Goal: Information Seeking & Learning: Learn about a topic

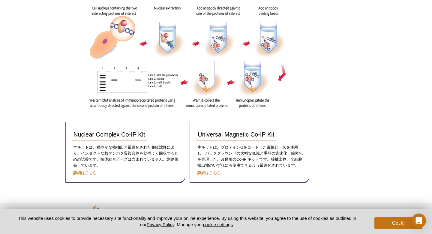
scroll to position [189, 0]
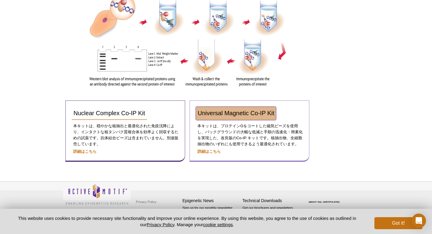
click at [231, 110] on span "Universal Magnetic Co-IP Kit" at bounding box center [236, 113] width 77 height 7
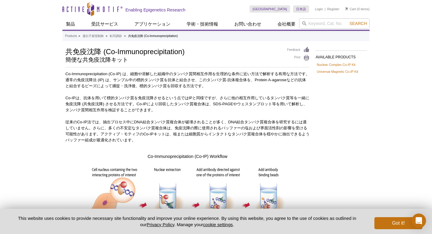
click at [164, 109] on p "Co-IPは、抗体を用いて標的タンパク質を免疫沈降させるという点ではIPと同様ですが、さらに他の相互作用しているタンパク質等を一緒に免疫沈降 (共免疫沈降) …" at bounding box center [187, 104] width 244 height 18
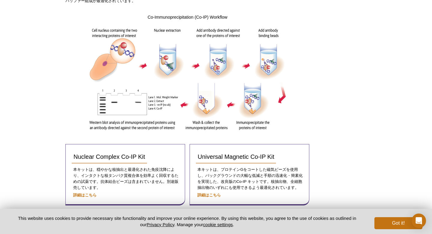
scroll to position [189, 0]
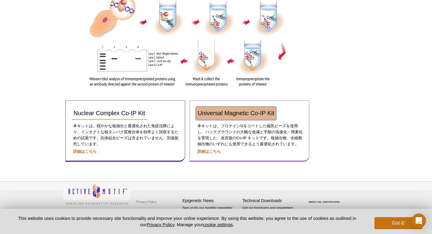
click at [236, 110] on span "Universal Magnetic Co-IP Kit" at bounding box center [236, 113] width 77 height 7
click at [232, 110] on span "Universal Magnetic Co-IP Kit" at bounding box center [236, 113] width 77 height 7
drag, startPoint x: 287, startPoint y: 105, endPoint x: 198, endPoint y: 107, distance: 88.9
click at [198, 107] on div "Universal Magnetic Co-IP Kit" at bounding box center [249, 116] width 107 height 18
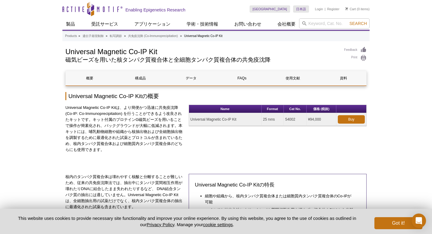
drag, startPoint x: 242, startPoint y: 120, endPoint x: 190, endPoint y: 120, distance: 51.6
click at [190, 120] on td "Universal Magnetic Co-IP Kit" at bounding box center [225, 119] width 73 height 13
copy td "Universal Magnetic Co-IP Kit"
